Goal: Information Seeking & Learning: Check status

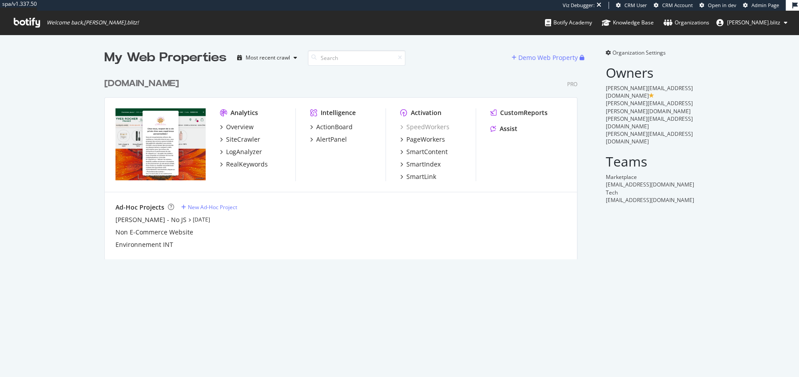
scroll to position [193, 480]
click at [525, 115] on div "CustomReports" at bounding box center [524, 112] width 48 height 9
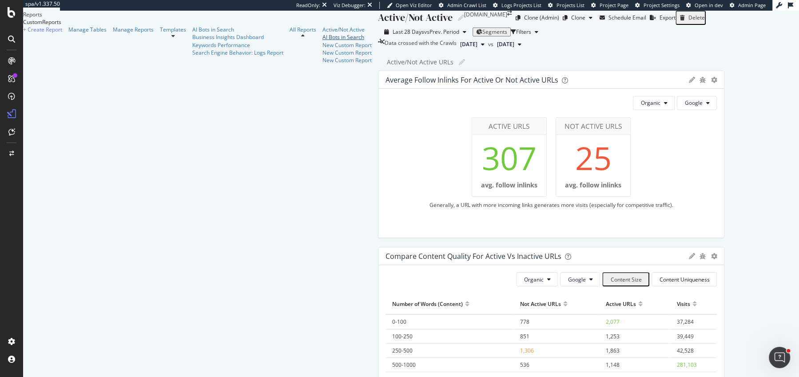
click at [322, 41] on div "AI Bots in Search" at bounding box center [346, 37] width 49 height 8
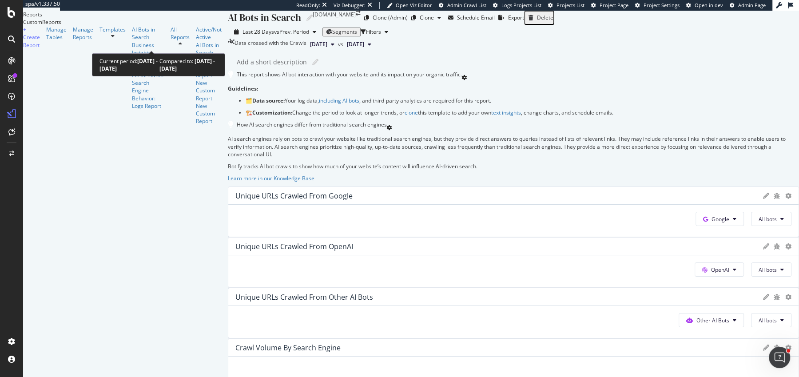
click at [274, 36] on span "vs Prev. Period" at bounding box center [291, 32] width 35 height 8
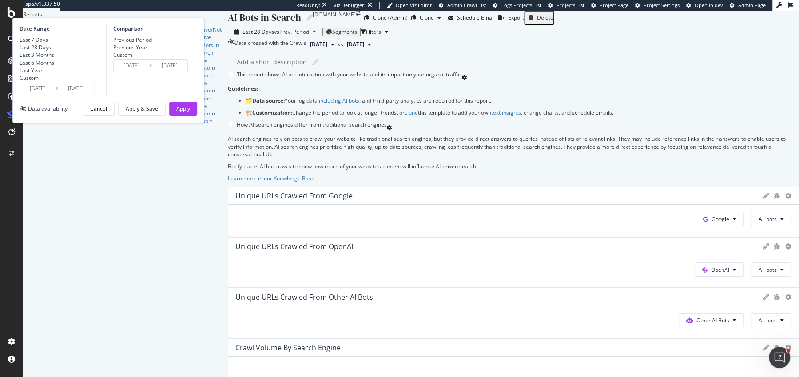
click at [54, 67] on div "Last 6 Months" at bounding box center [37, 63] width 35 height 8
type input "2025/03/30"
type input "2024/09/26"
type input "2025/03/29"
click at [190, 112] on div "Apply" at bounding box center [183, 109] width 14 height 8
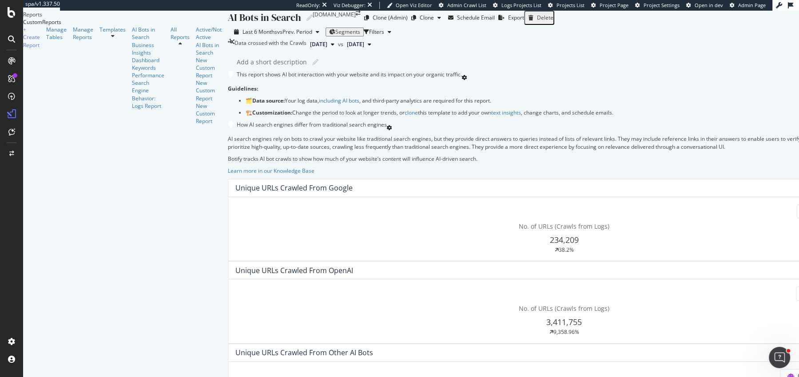
scroll to position [898, 0]
